Goal: Navigation & Orientation: Find specific page/section

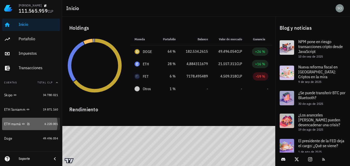
click at [15, 124] on div "ETH mamá" at bounding box center [12, 124] width 17 height 4
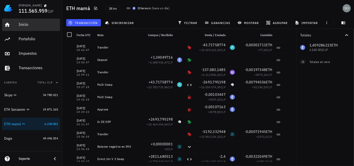
click at [24, 26] on div "Inicio" at bounding box center [38, 24] width 39 height 5
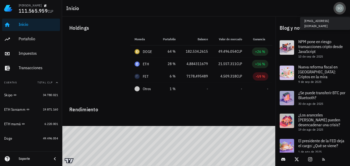
click at [340, 9] on div "avatar" at bounding box center [340, 8] width 8 height 8
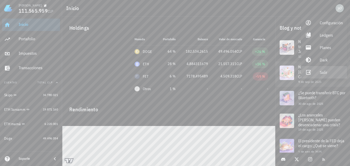
click at [325, 72] on div "Salir" at bounding box center [331, 72] width 23 height 10
